Goal: Task Accomplishment & Management: Use online tool/utility

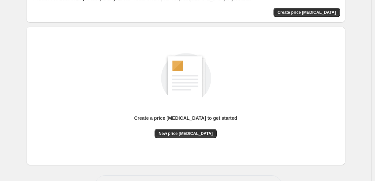
scroll to position [71, 0]
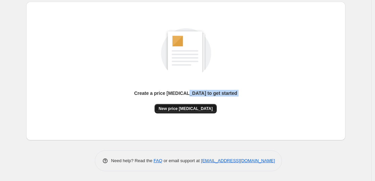
click at [195, 104] on div "Create a price [MEDICAL_DATA] to get started New price [MEDICAL_DATA]" at bounding box center [185, 102] width 103 height 24
click at [195, 109] on span "New price [MEDICAL_DATA]" at bounding box center [186, 108] width 54 height 5
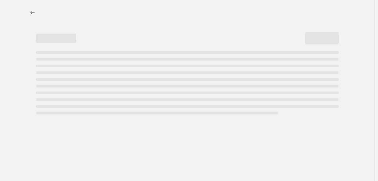
select select "percentage"
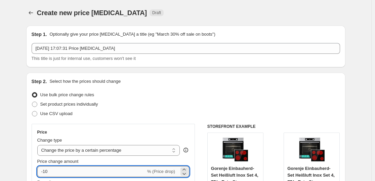
click at [133, 169] on input "-10" at bounding box center [91, 171] width 109 height 11
type input "-1"
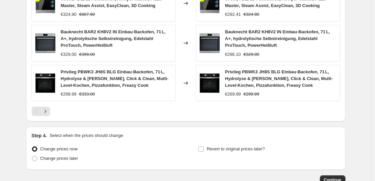
scroll to position [542, 0]
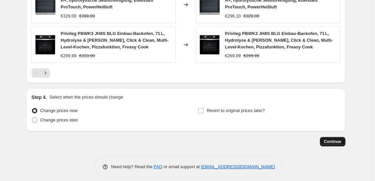
type input "-63"
click at [342, 137] on button "Continue" at bounding box center [333, 141] width 26 height 9
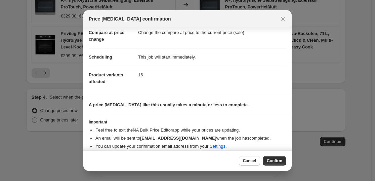
scroll to position [40, 0]
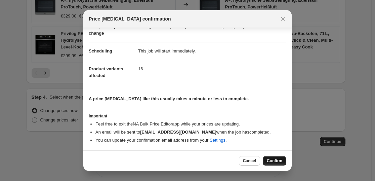
click at [279, 160] on span "Confirm" at bounding box center [274, 160] width 15 height 5
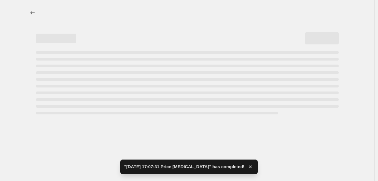
select select "percentage"
